Goal: Find specific page/section: Find specific page/section

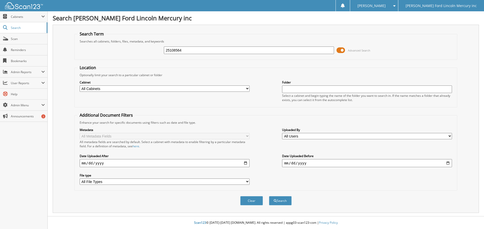
type input "25108564"
click at [269, 196] on button "Search" at bounding box center [280, 200] width 23 height 9
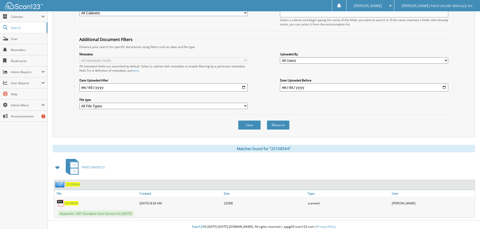
scroll to position [80, 0]
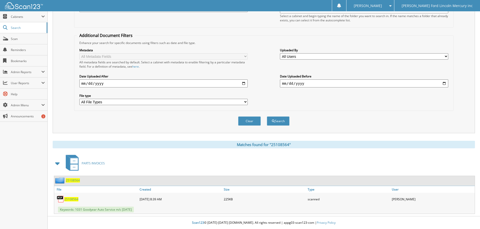
click at [73, 199] on span "25108564" at bounding box center [71, 199] width 14 height 4
